Goal: Task Accomplishment & Management: Manage account settings

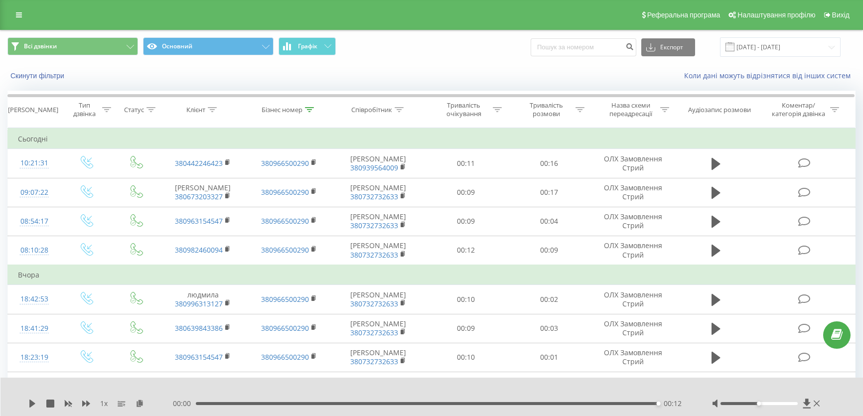
click at [21, 14] on icon at bounding box center [19, 14] width 6 height 7
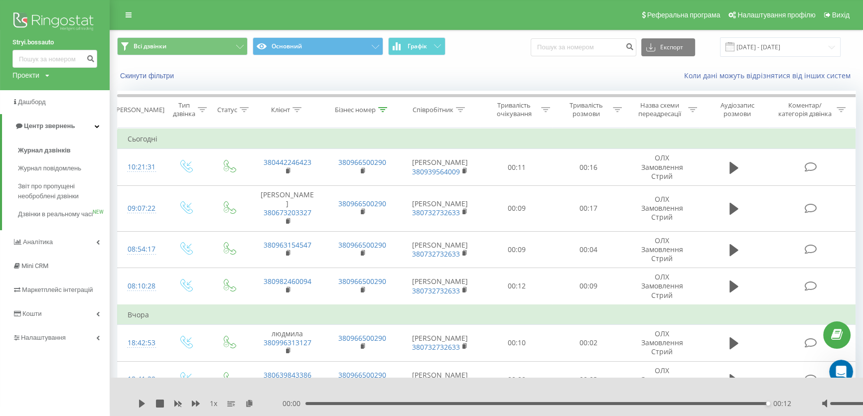
scroll to position [1, 0]
click at [58, 18] on img at bounding box center [54, 22] width 85 height 25
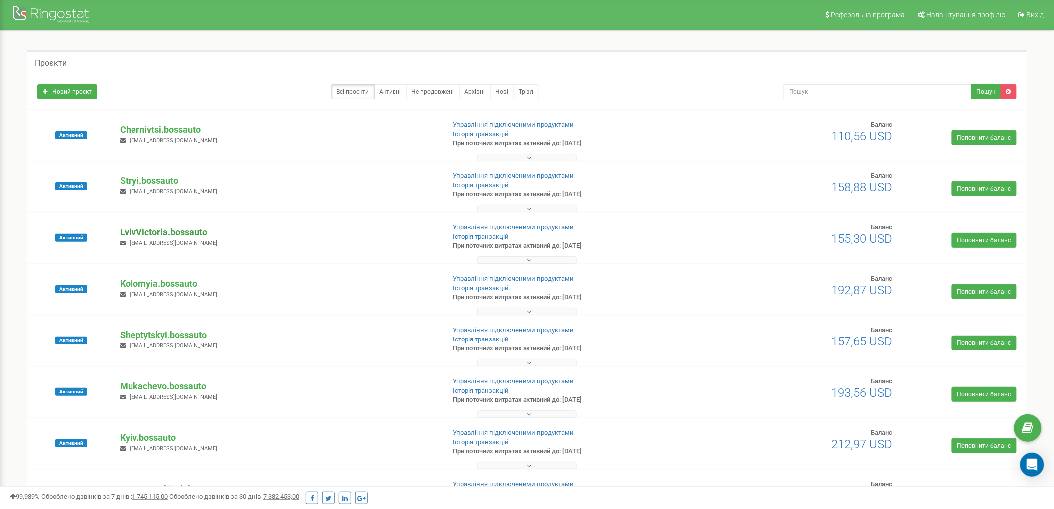
click at [165, 231] on p "LvivVictoria.bossauto" at bounding box center [278, 232] width 316 height 13
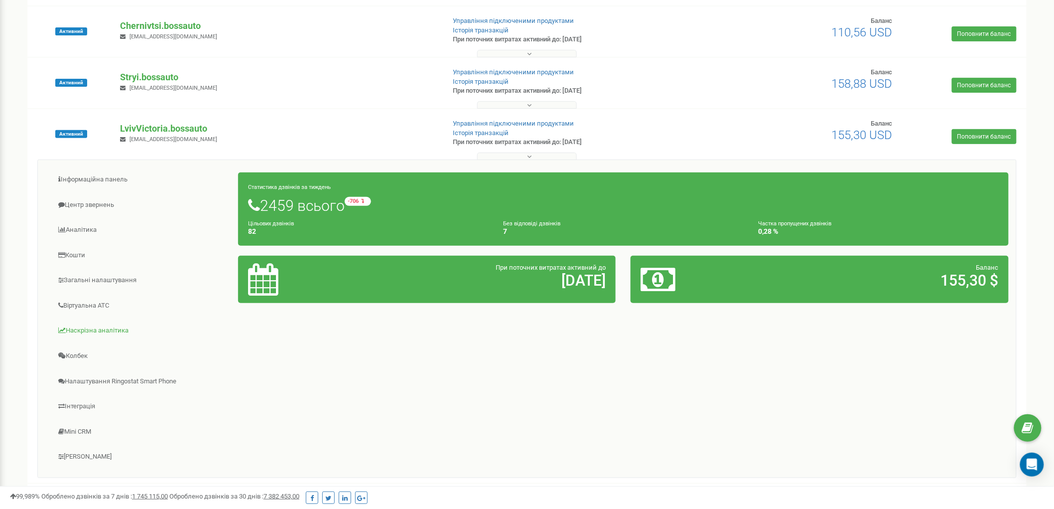
scroll to position [111, 0]
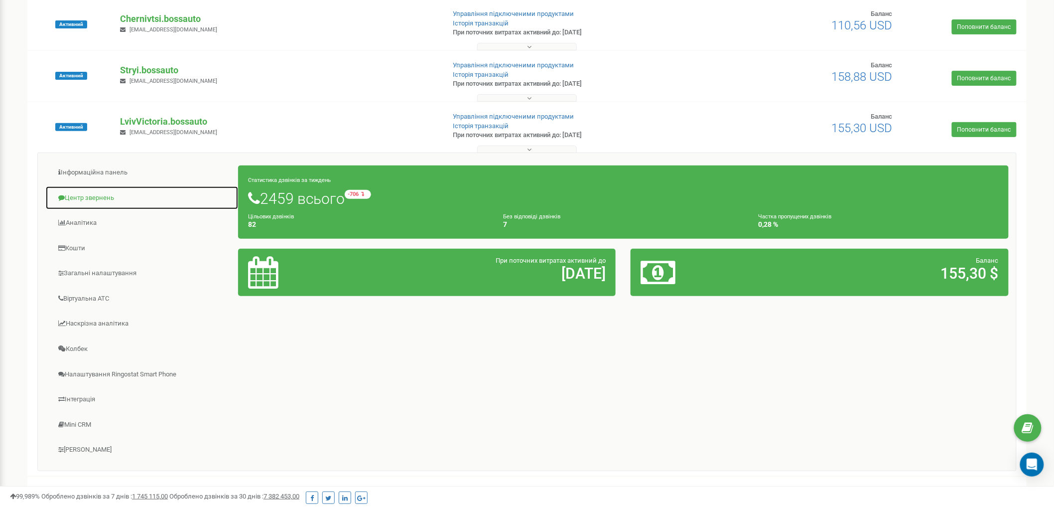
click at [87, 191] on link "Центр звернень" at bounding box center [141, 198] width 193 height 24
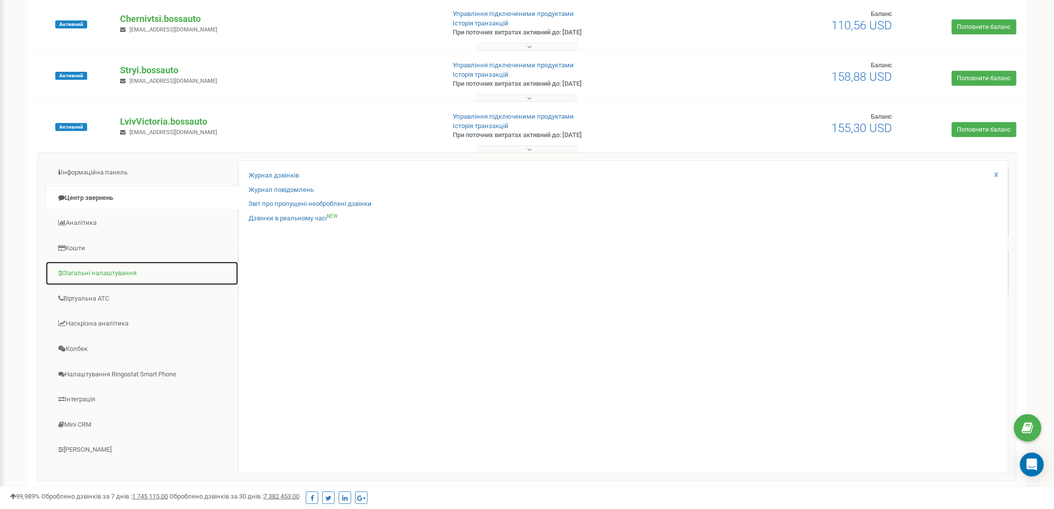
click at [117, 271] on link "Загальні налаштування" at bounding box center [141, 273] width 193 height 24
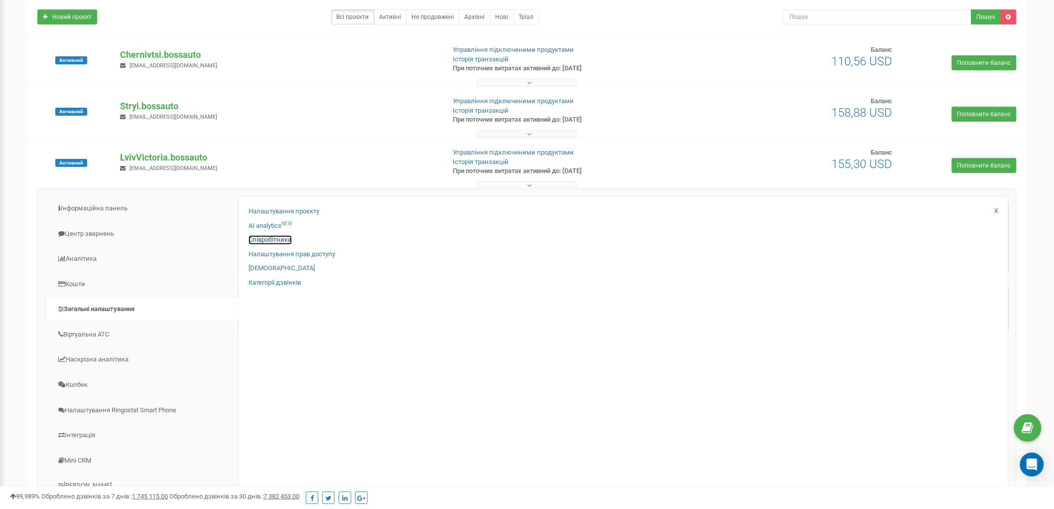
scroll to position [55, 0]
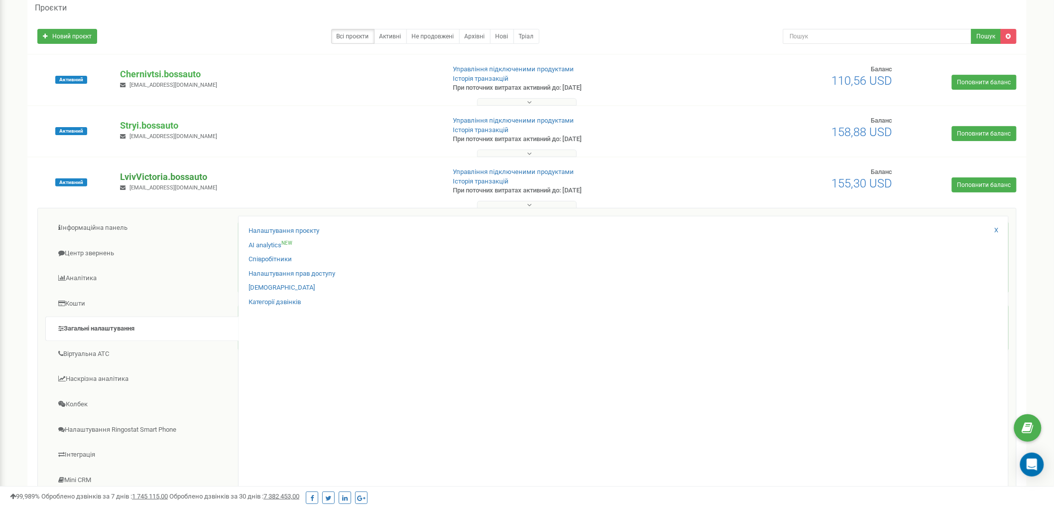
click at [180, 175] on p "LvivVictoria.bossauto" at bounding box center [278, 176] width 316 height 13
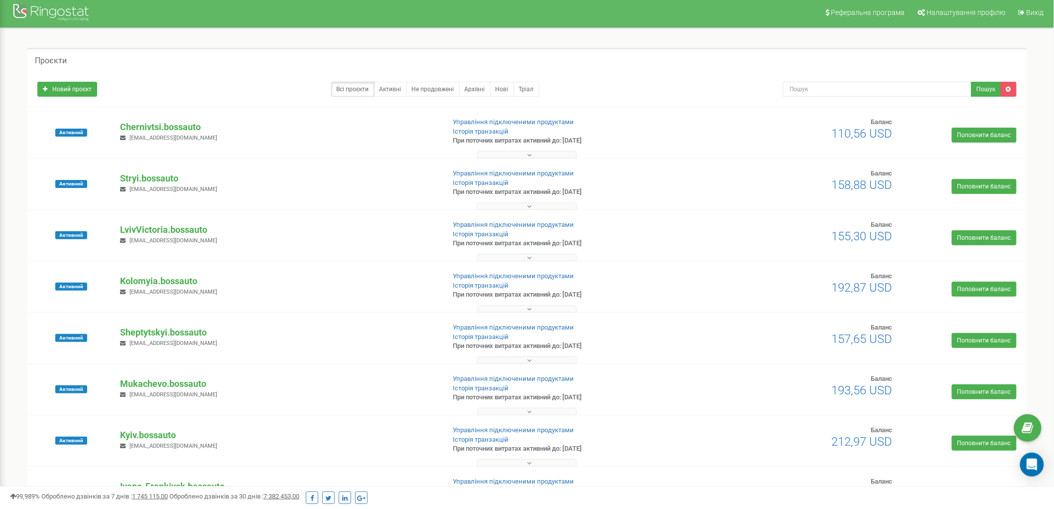
scroll to position [0, 0]
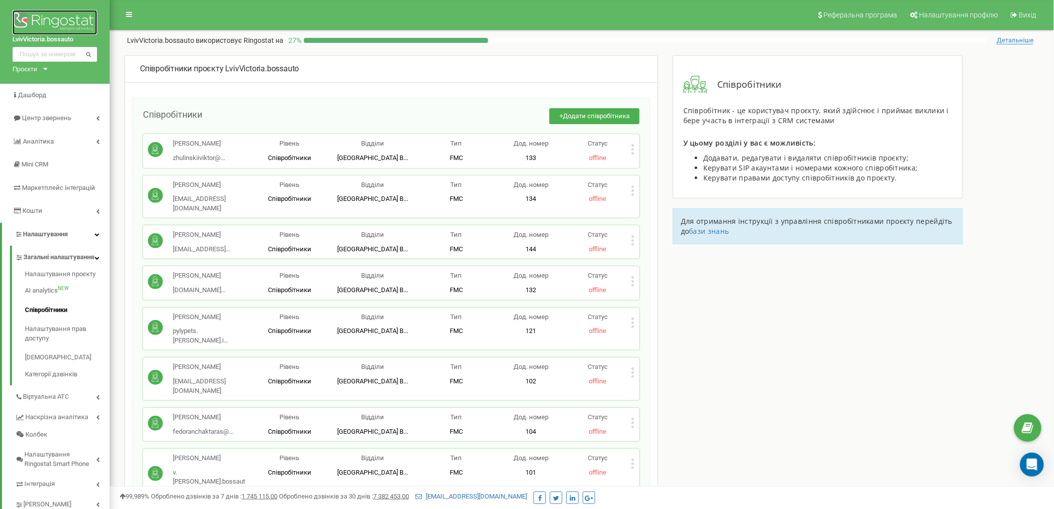
click at [58, 19] on img at bounding box center [54, 22] width 85 height 25
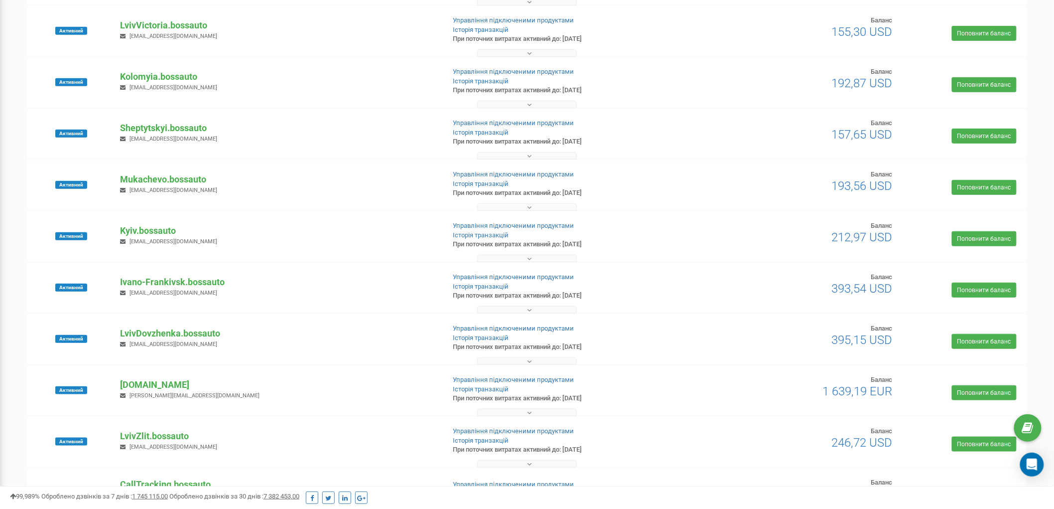
scroll to position [221, 0]
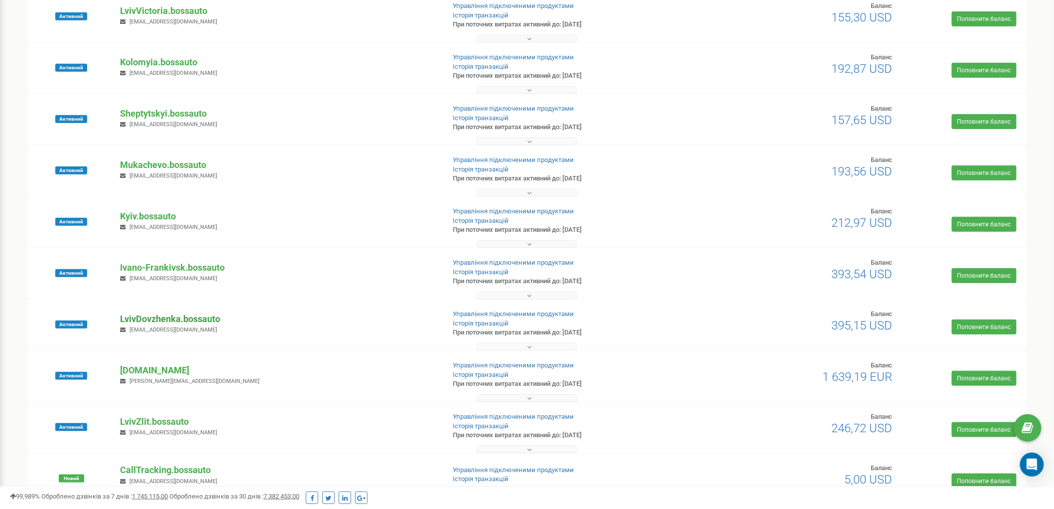
click at [192, 320] on p "LvivDovzhenka.bossauto" at bounding box center [278, 318] width 316 height 13
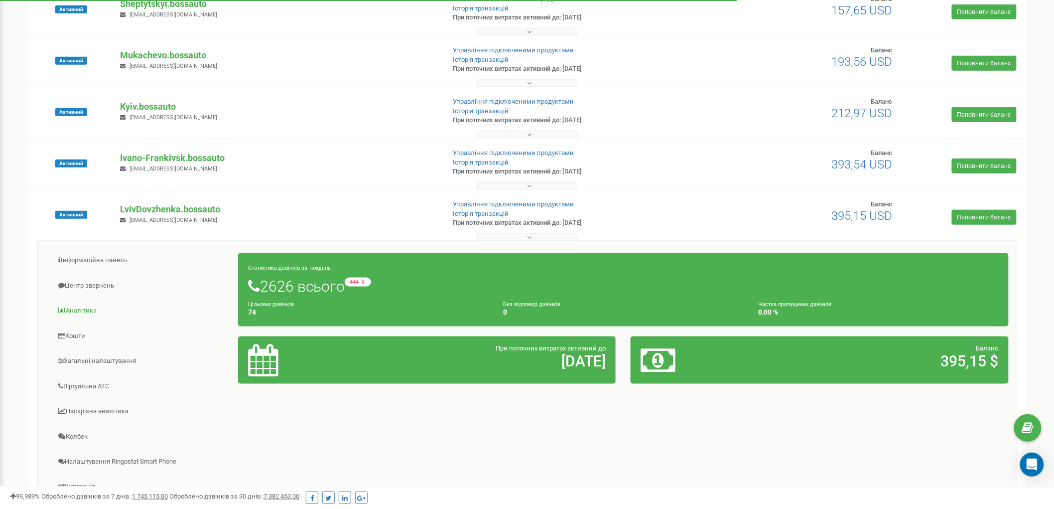
scroll to position [332, 0]
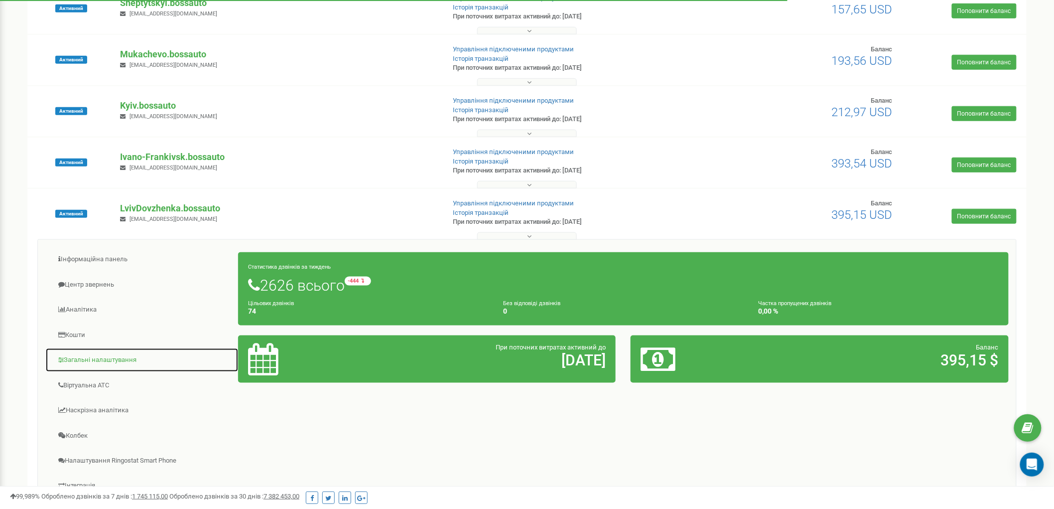
click at [131, 358] on link "Загальні налаштування" at bounding box center [141, 360] width 193 height 24
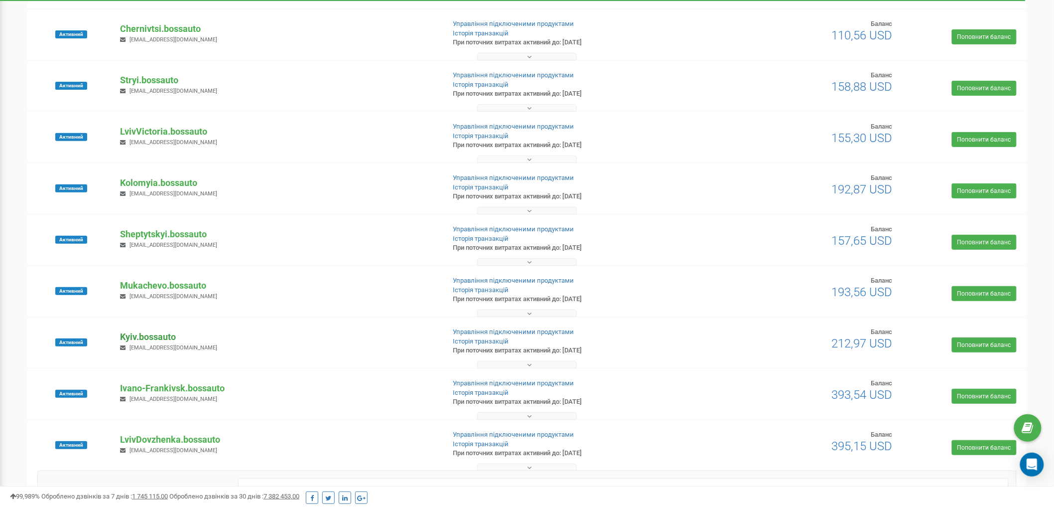
scroll to position [0, 0]
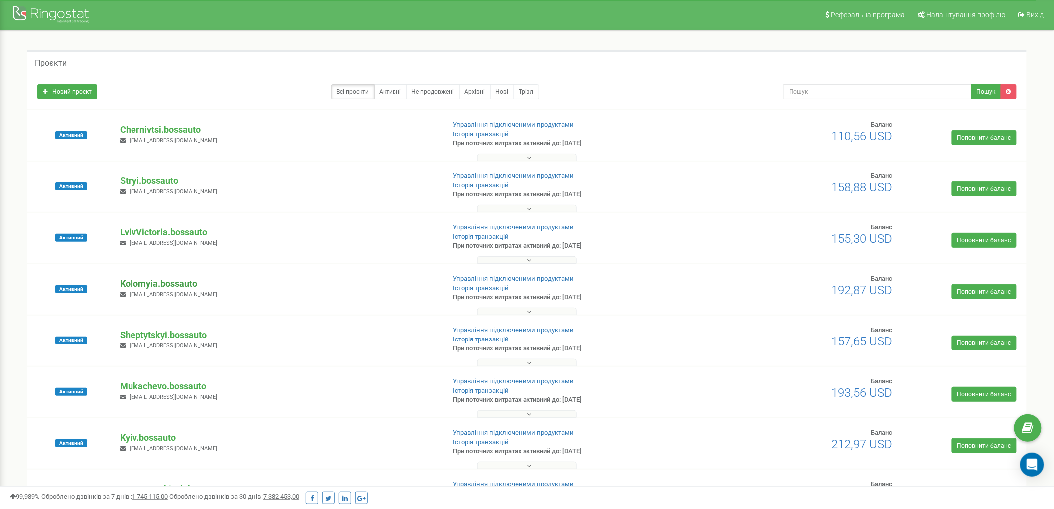
click at [178, 280] on p "Kolomyia.bossauto" at bounding box center [278, 283] width 316 height 13
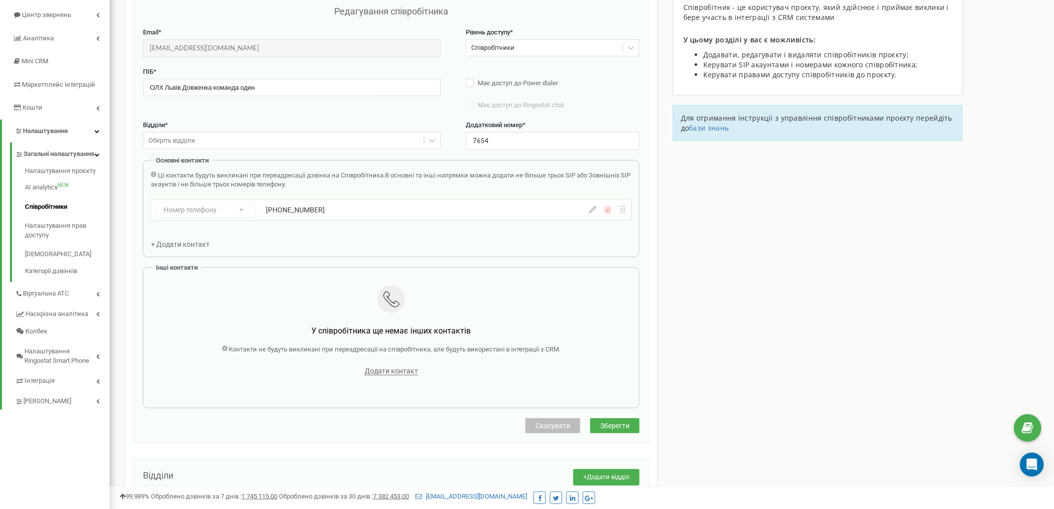
scroll to position [211, 0]
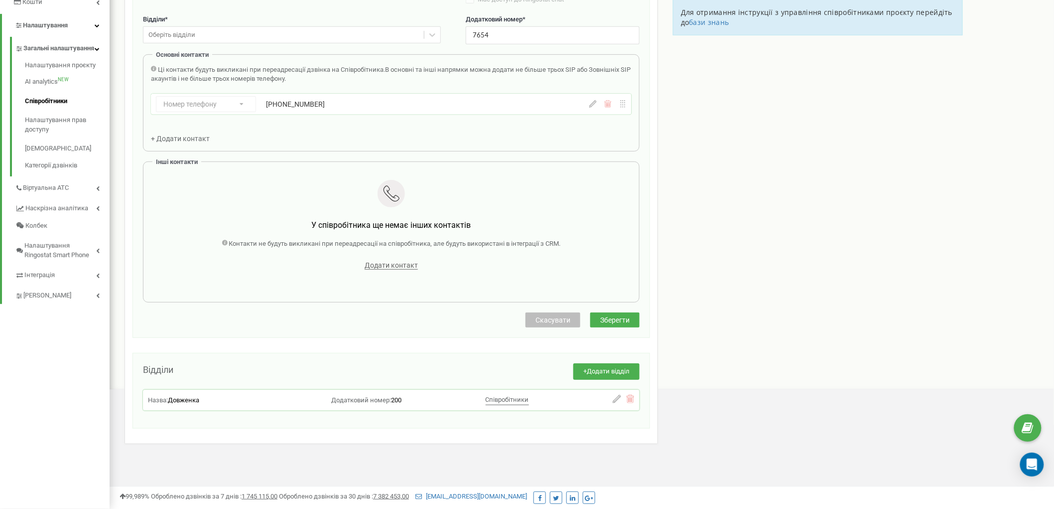
click at [552, 321] on span "Скасувати" at bounding box center [553, 320] width 35 height 8
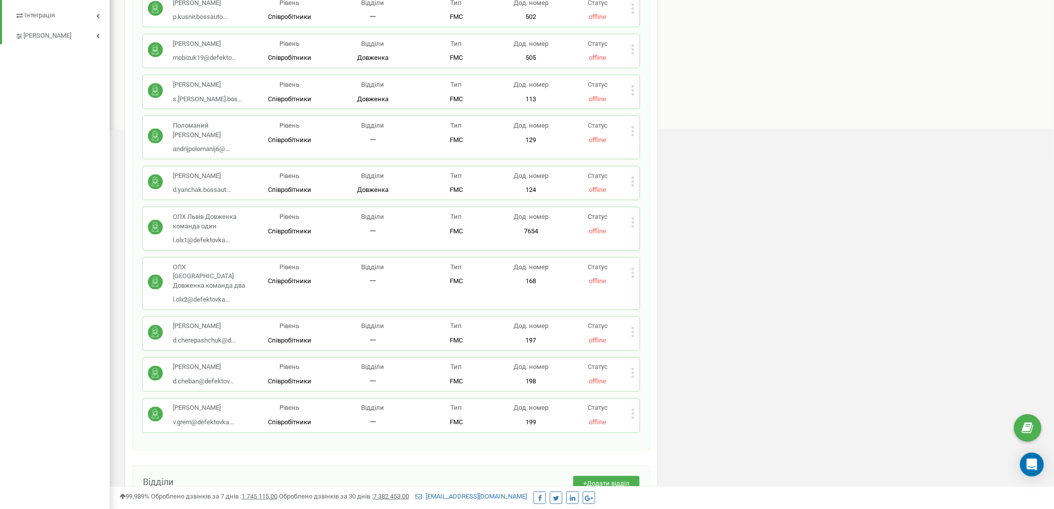
scroll to position [487, 0]
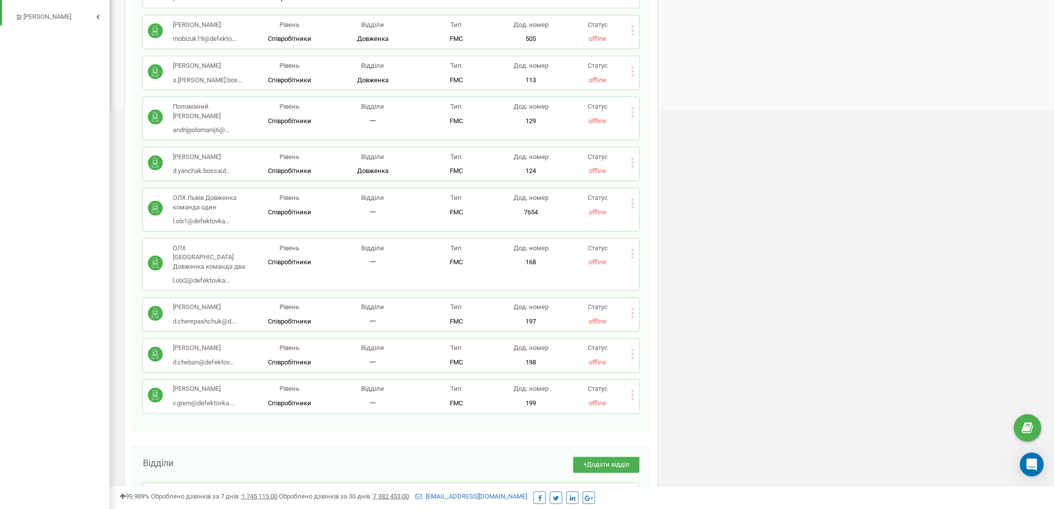
click at [630, 267] on div "Статус offline" at bounding box center [597, 255] width 67 height 23
click at [631, 259] on icon at bounding box center [632, 254] width 3 height 10
click at [655, 273] on span "Редагувати" at bounding box center [664, 270] width 39 height 6
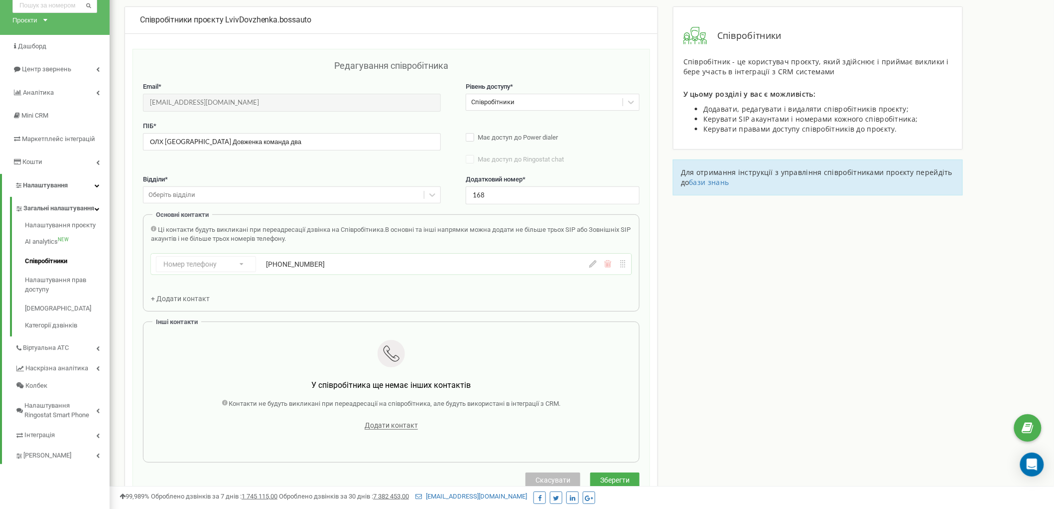
scroll to position [0, 0]
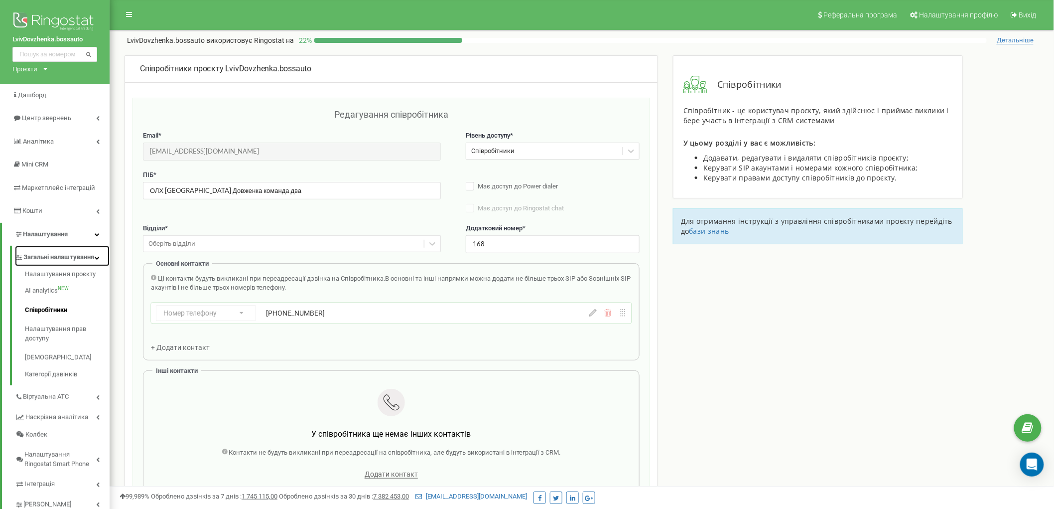
click at [97, 258] on link "Загальні налаштування" at bounding box center [62, 256] width 95 height 20
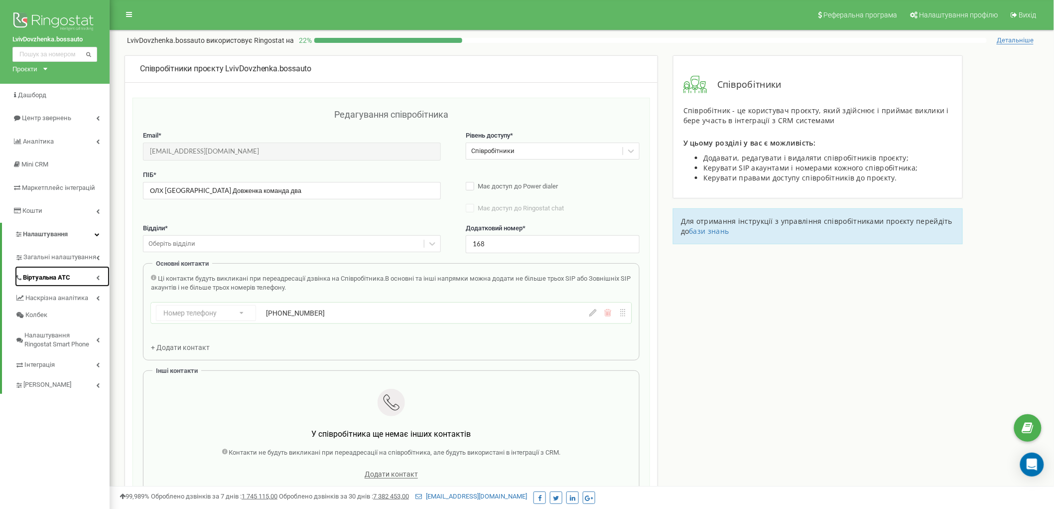
click at [79, 277] on link "Віртуальна АТС" at bounding box center [62, 276] width 95 height 20
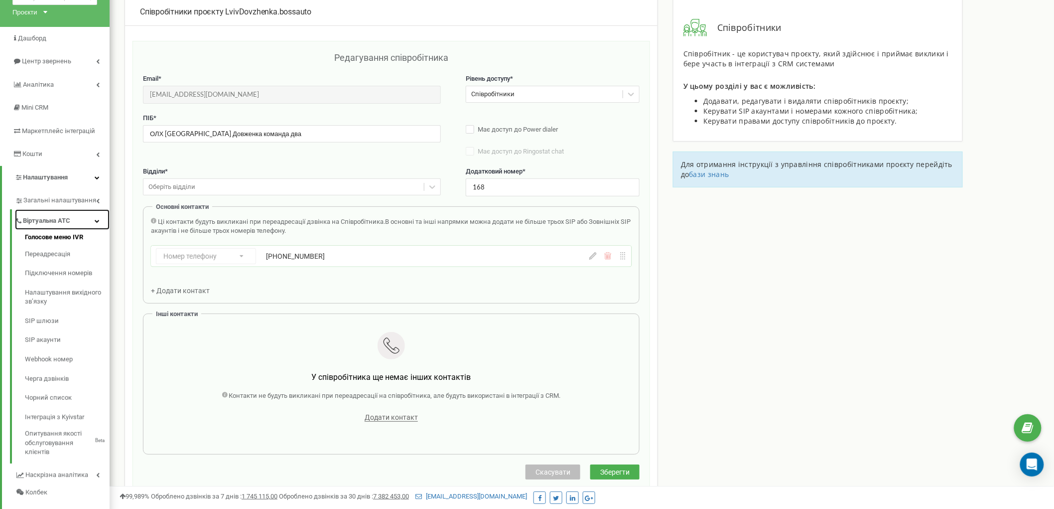
scroll to position [111, 0]
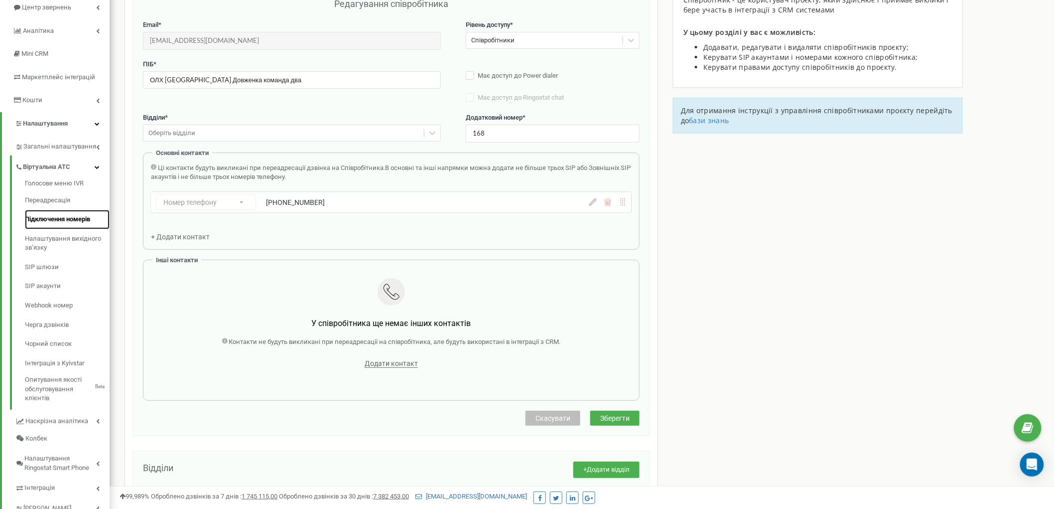
click at [78, 227] on link "Підключення номерів" at bounding box center [67, 219] width 85 height 19
click at [51, 197] on link "Переадресація" at bounding box center [67, 200] width 85 height 19
click at [56, 226] on link "Підключення номерів" at bounding box center [67, 219] width 85 height 19
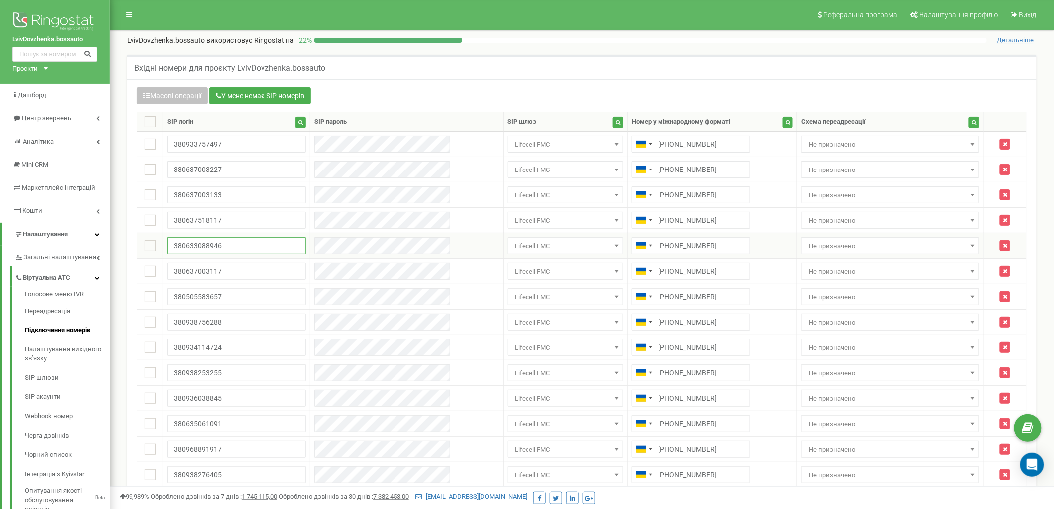
drag, startPoint x: 245, startPoint y: 242, endPoint x: 166, endPoint y: 249, distance: 79.1
click at [166, 249] on td "380633088946" at bounding box center [236, 245] width 147 height 25
drag, startPoint x: 689, startPoint y: 245, endPoint x: 628, endPoint y: 249, distance: 61.4
click at [632, 249] on input "+380734428946" at bounding box center [691, 245] width 119 height 17
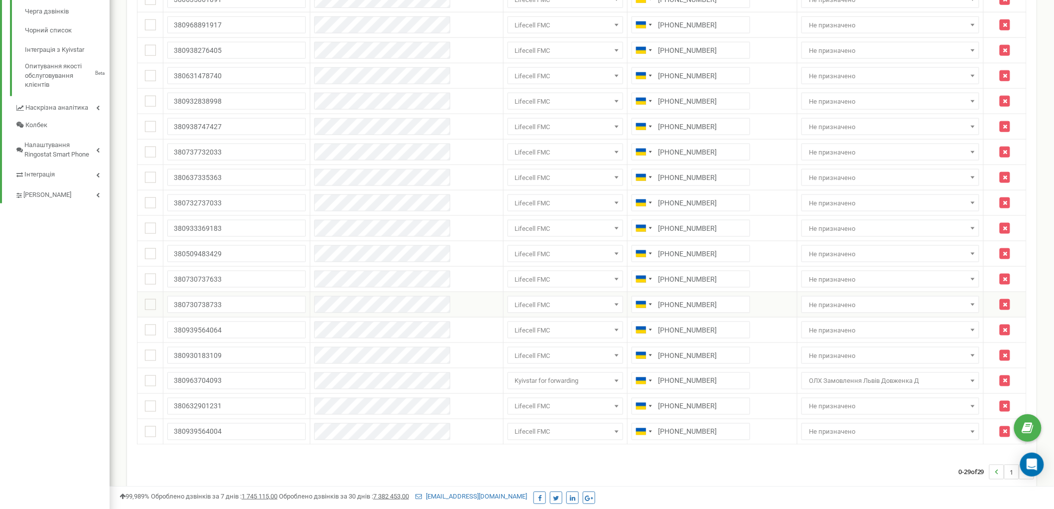
scroll to position [467, 0]
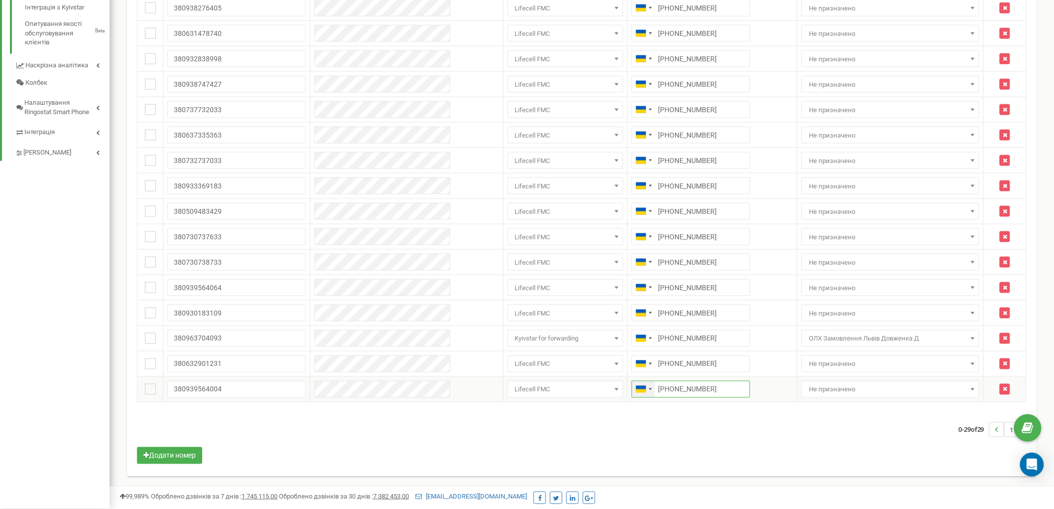
drag, startPoint x: 689, startPoint y: 393, endPoint x: 621, endPoint y: 394, distance: 67.8
click at [632, 394] on div "+380731714586" at bounding box center [691, 389] width 119 height 17
